Goal: Task Accomplishment & Management: Manage account settings

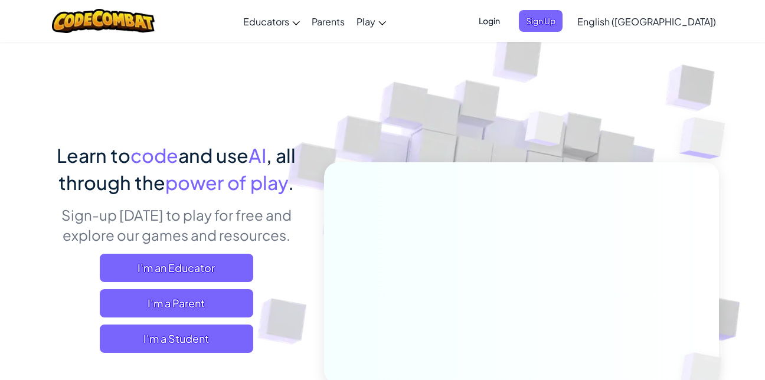
click at [538, 23] on ul "Login Sign Up" at bounding box center [517, 21] width 103 height 22
click at [507, 29] on span "Login" at bounding box center [488, 21] width 35 height 22
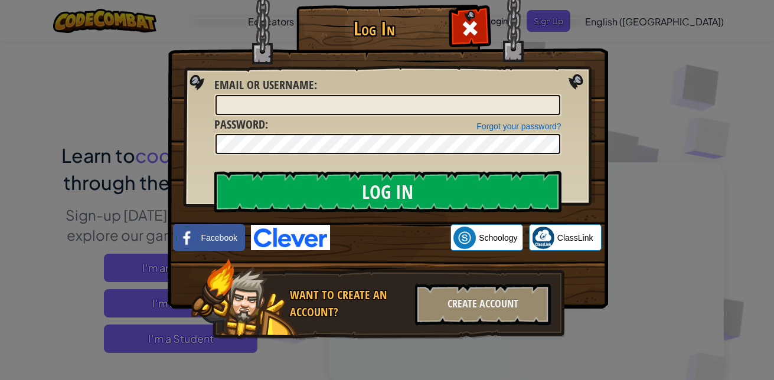
click at [482, 85] on div "Email or Username :" at bounding box center [387, 97] width 347 height 40
click at [463, 129] on div "Forgot your password? Password :" at bounding box center [387, 136] width 347 height 40
click at [463, 122] on div "Forgot your password? Password :" at bounding box center [387, 136] width 347 height 40
click at [466, 114] on input "Email or Username :" at bounding box center [387, 105] width 345 height 20
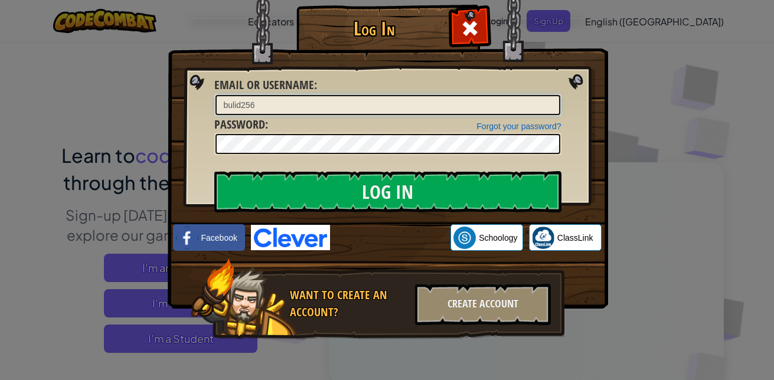
type input "bulid256"
click at [214, 171] on input "Log In" at bounding box center [387, 191] width 347 height 41
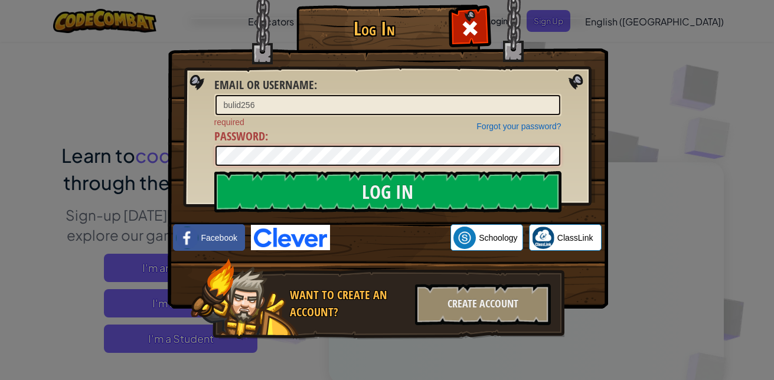
click at [214, 171] on input "Log In" at bounding box center [387, 191] width 347 height 41
